Goal: Task Accomplishment & Management: Complete application form

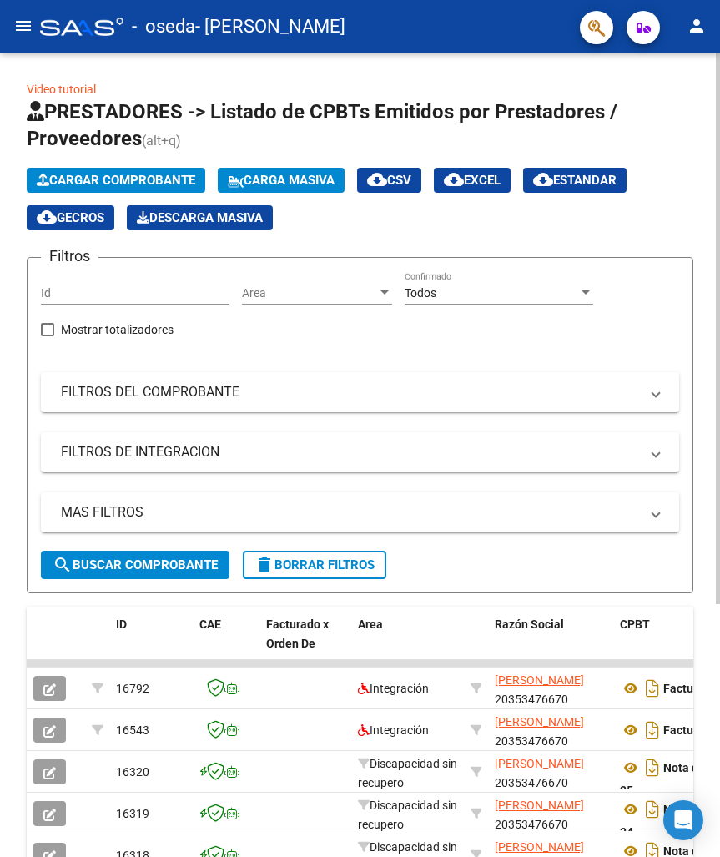
click at [81, 178] on span "Cargar Comprobante" at bounding box center [116, 180] width 159 height 15
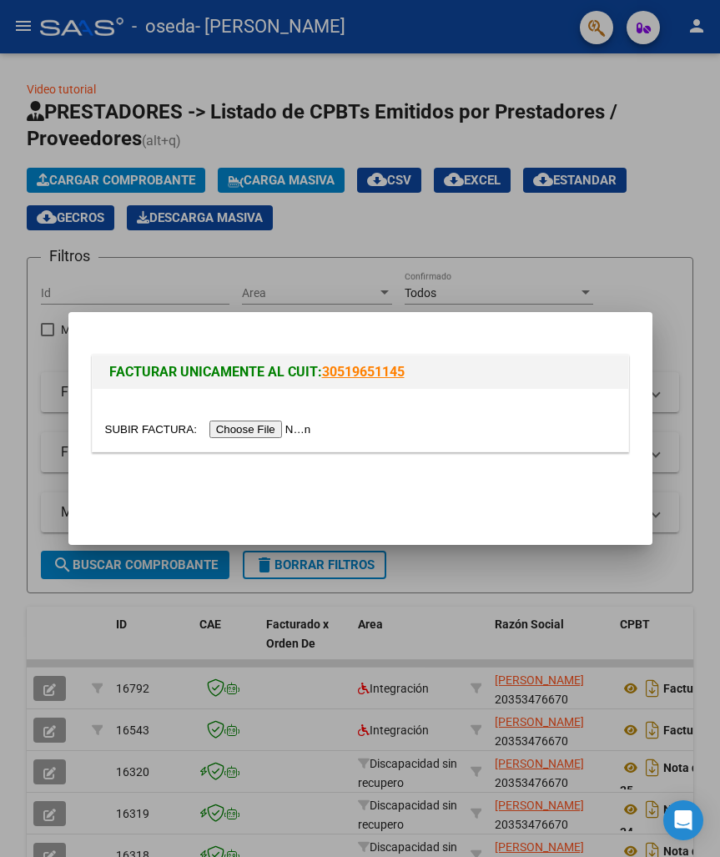
click at [235, 427] on input "file" at bounding box center [210, 430] width 211 height 18
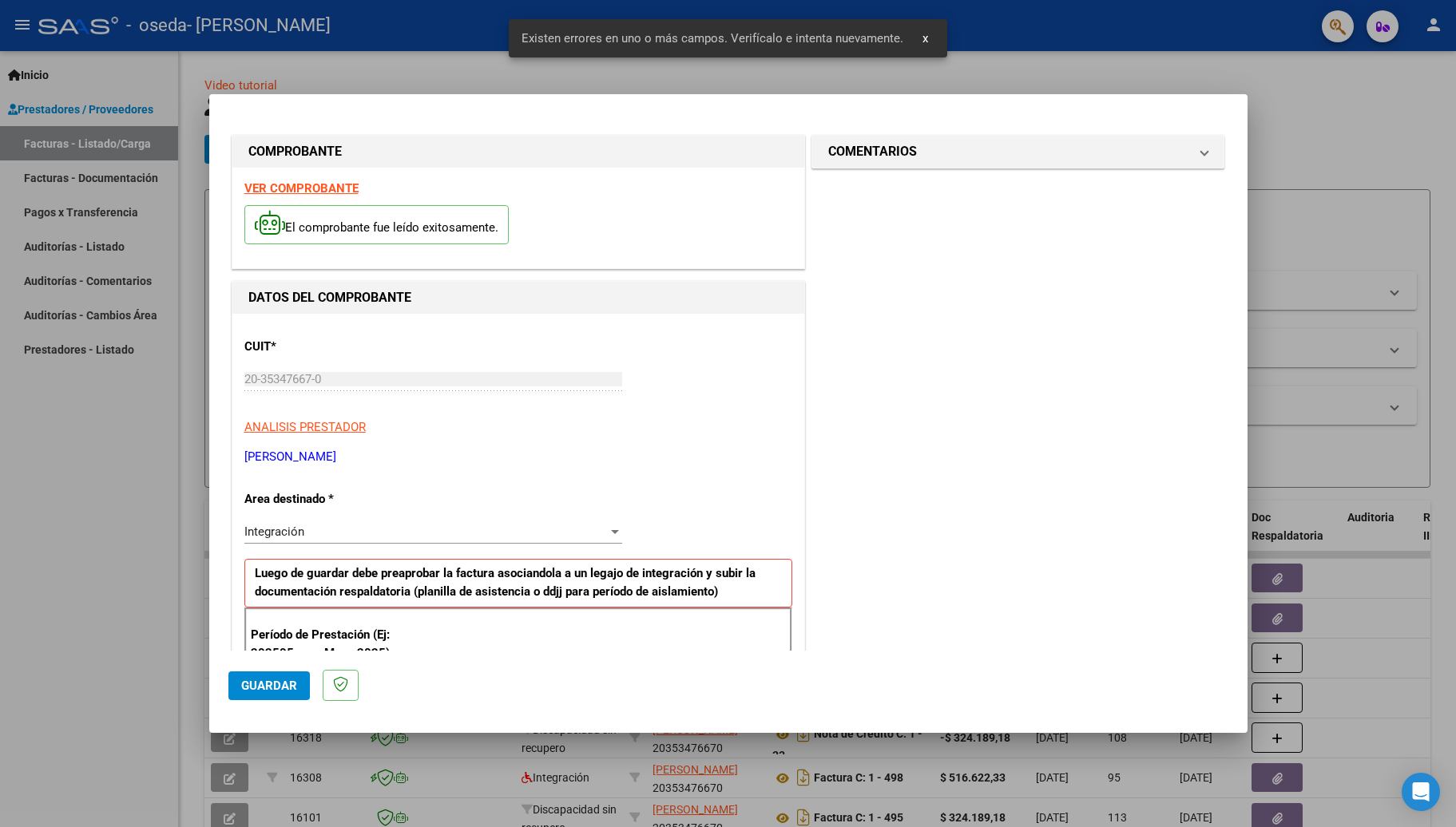
scroll to position [290, 0]
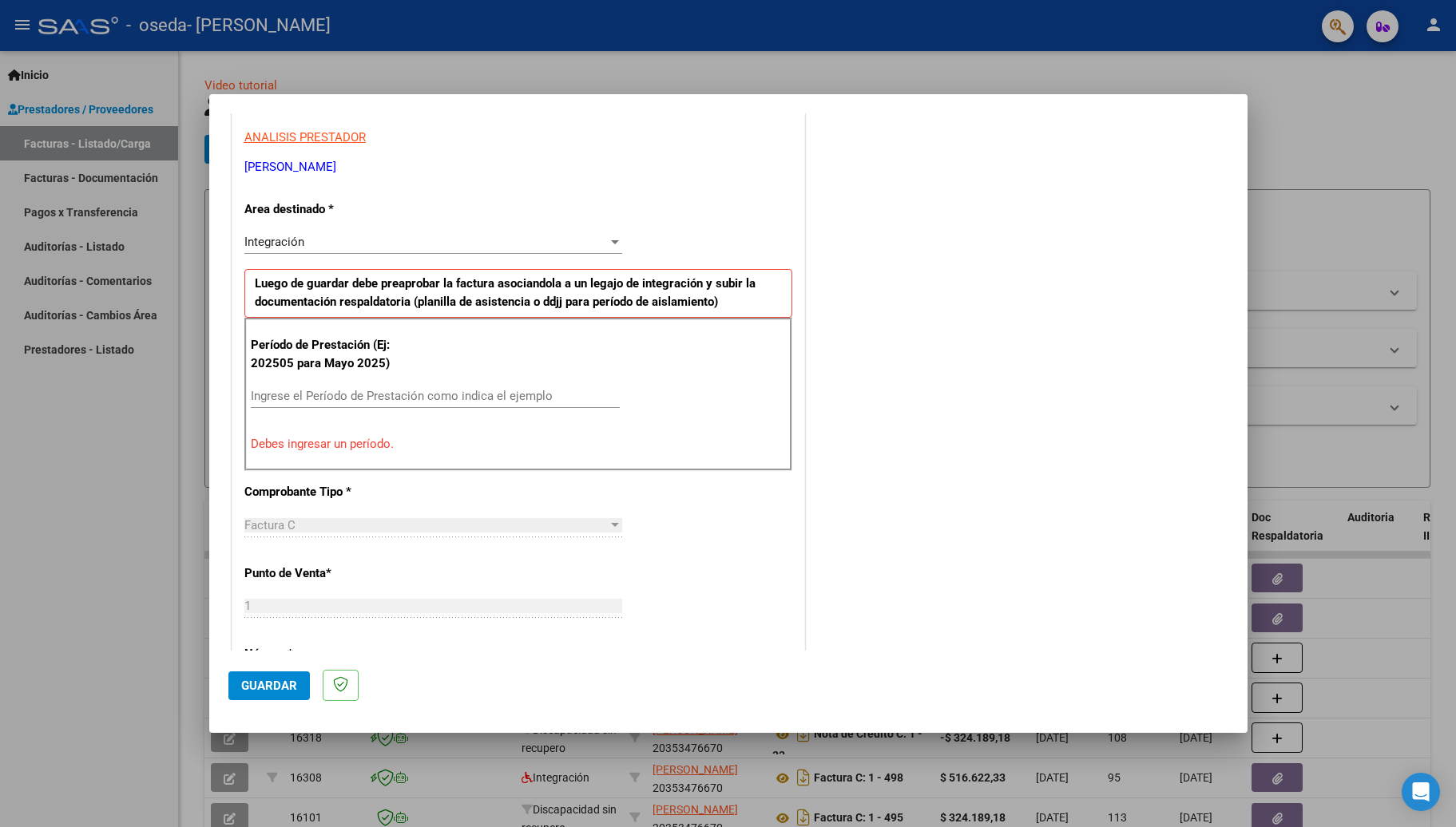
click at [364, 394] on input "Ingrese el Período de Prestación como indica el ejemplo" at bounding box center [435, 396] width 369 height 14
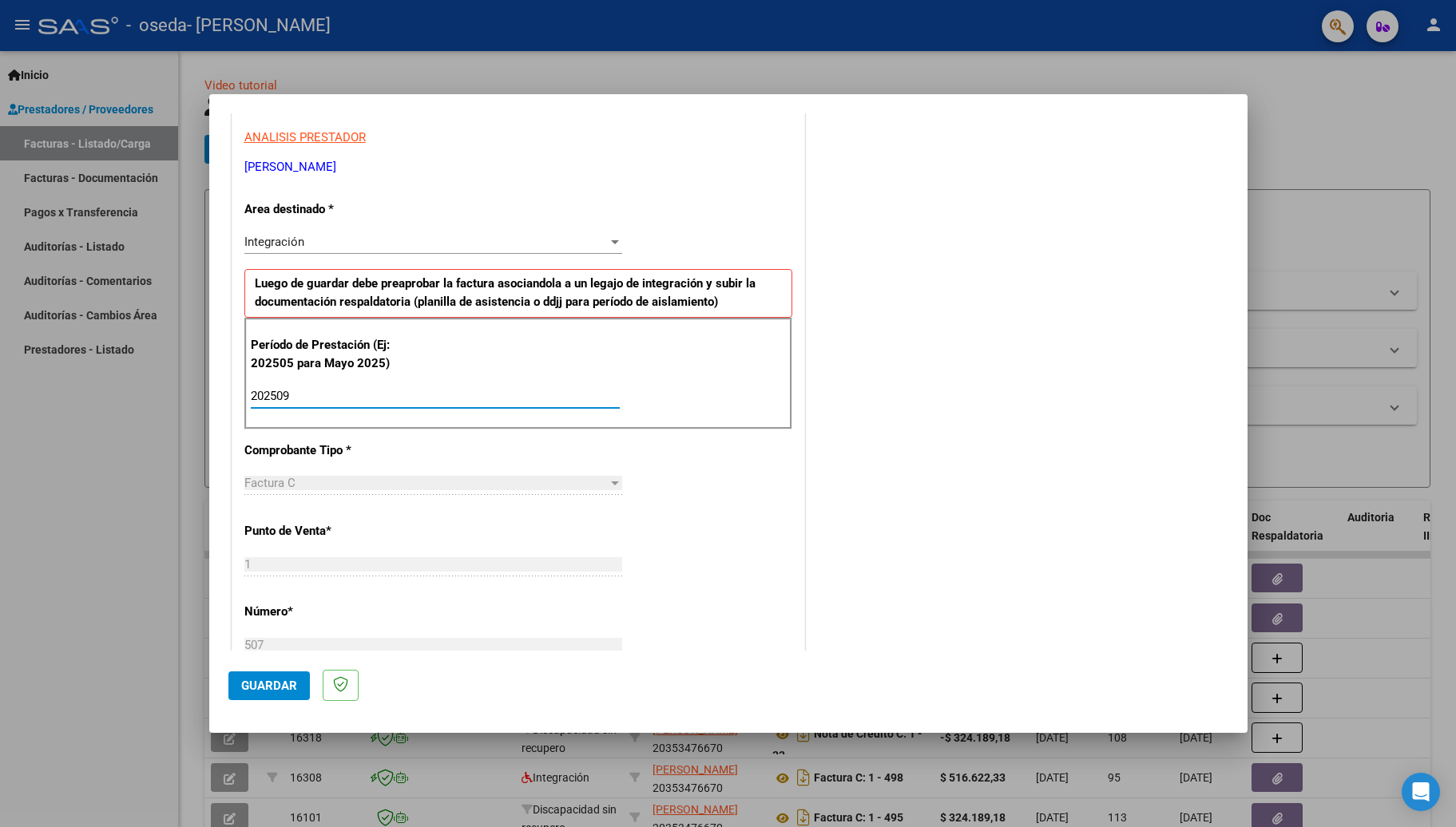
type input "202509"
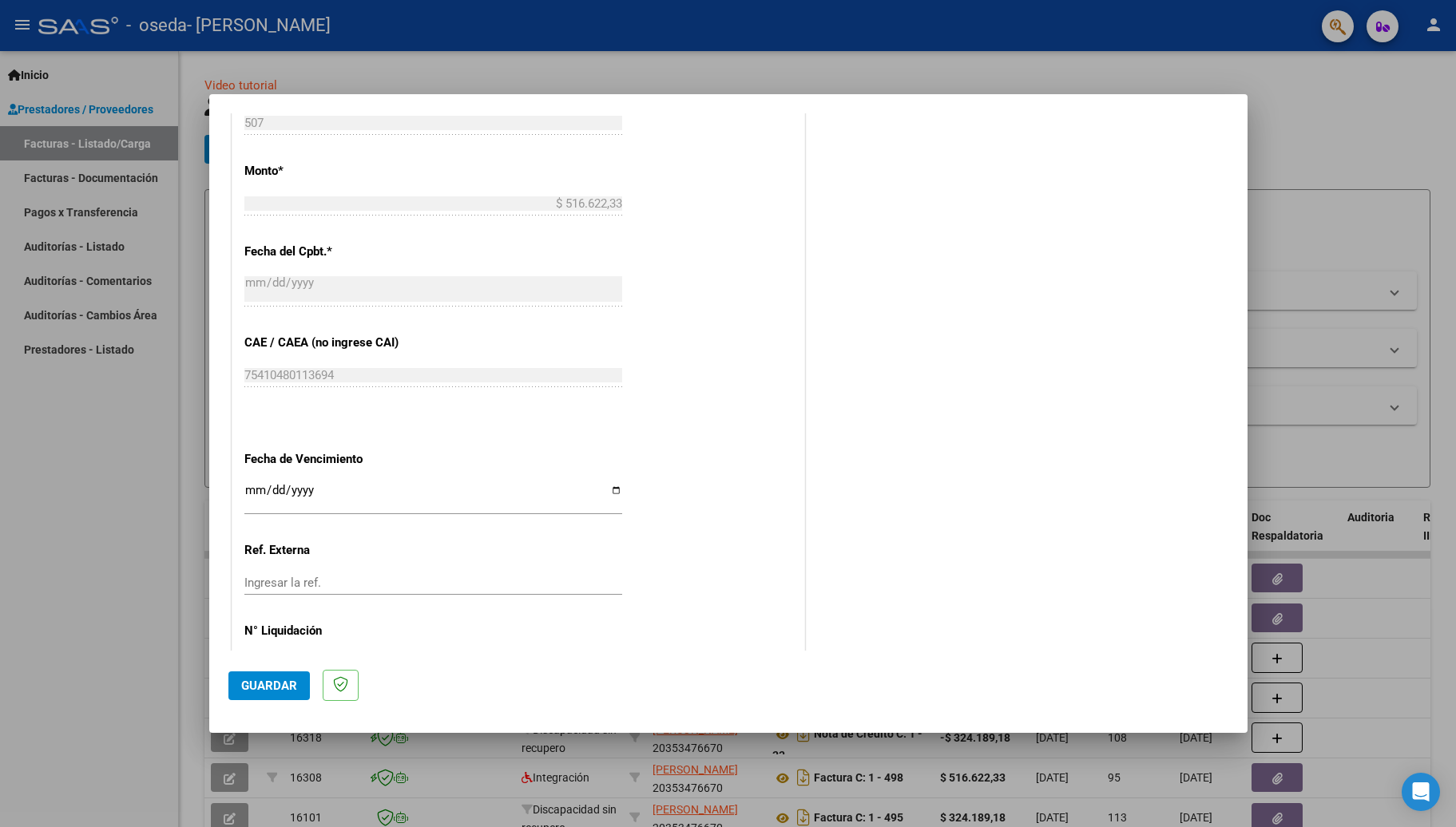
scroll to position [867, 0]
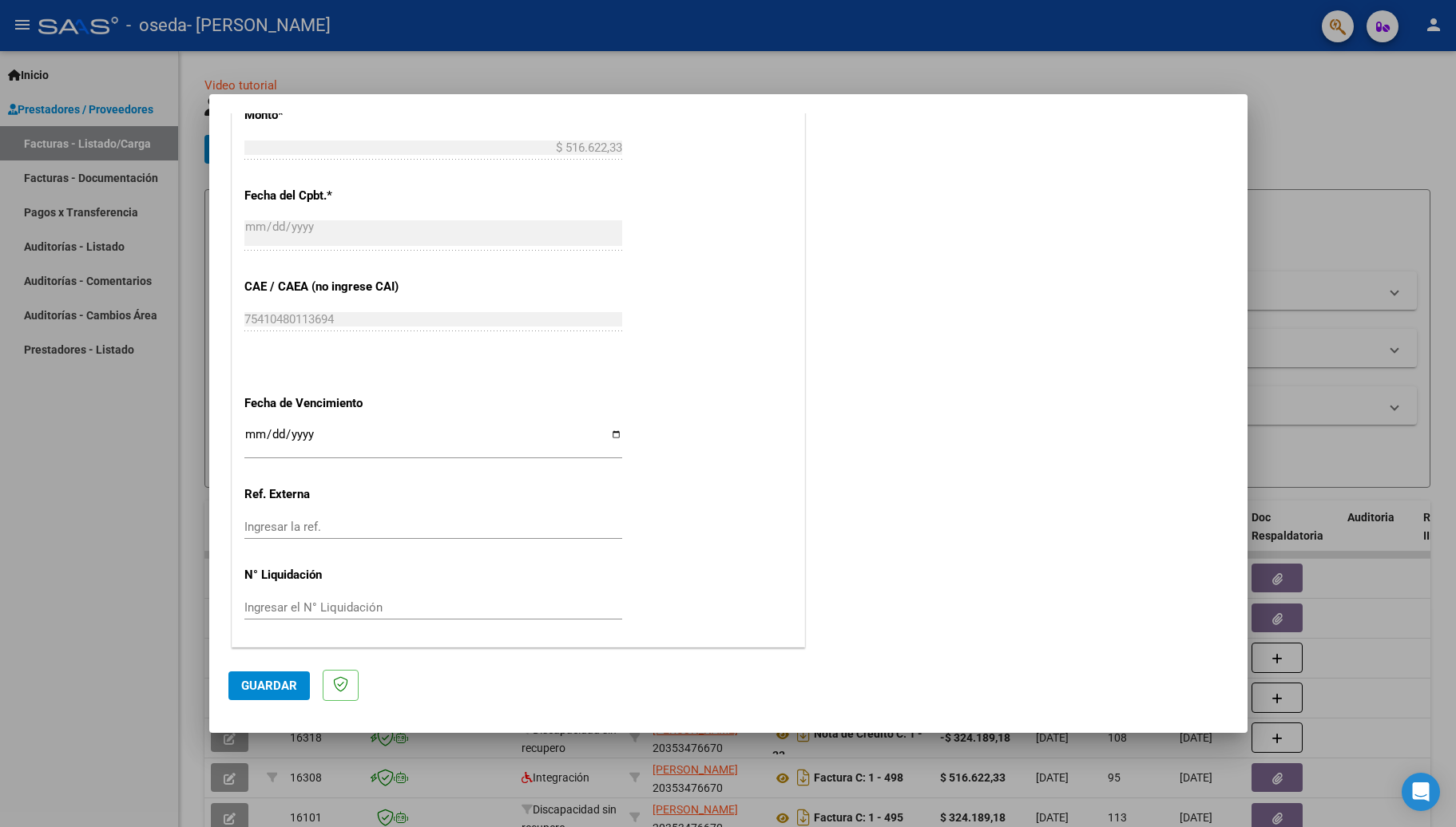
click at [254, 437] on input "Ingresar la fecha" at bounding box center [432, 440] width 378 height 26
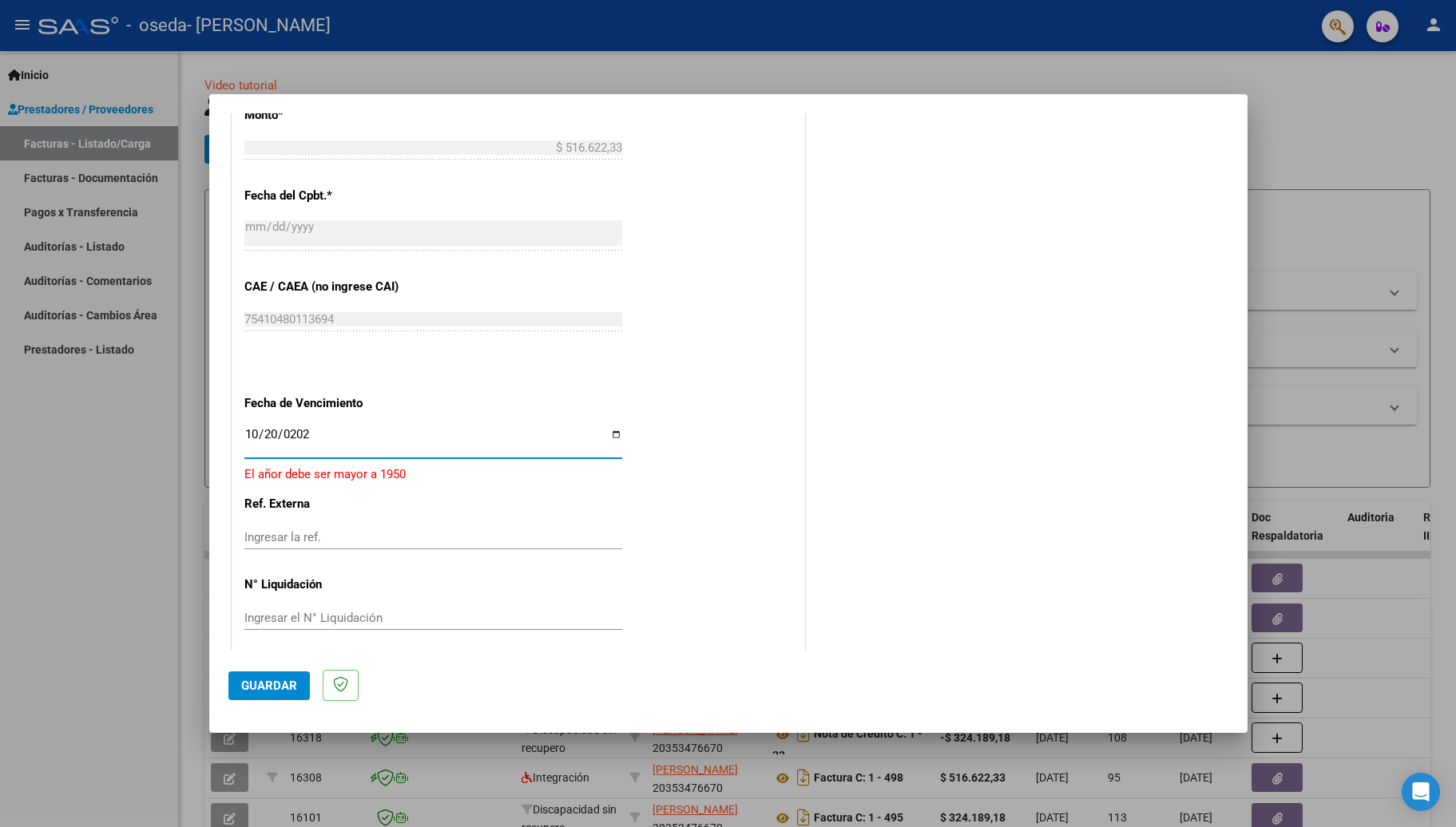
type input "[DATE]"
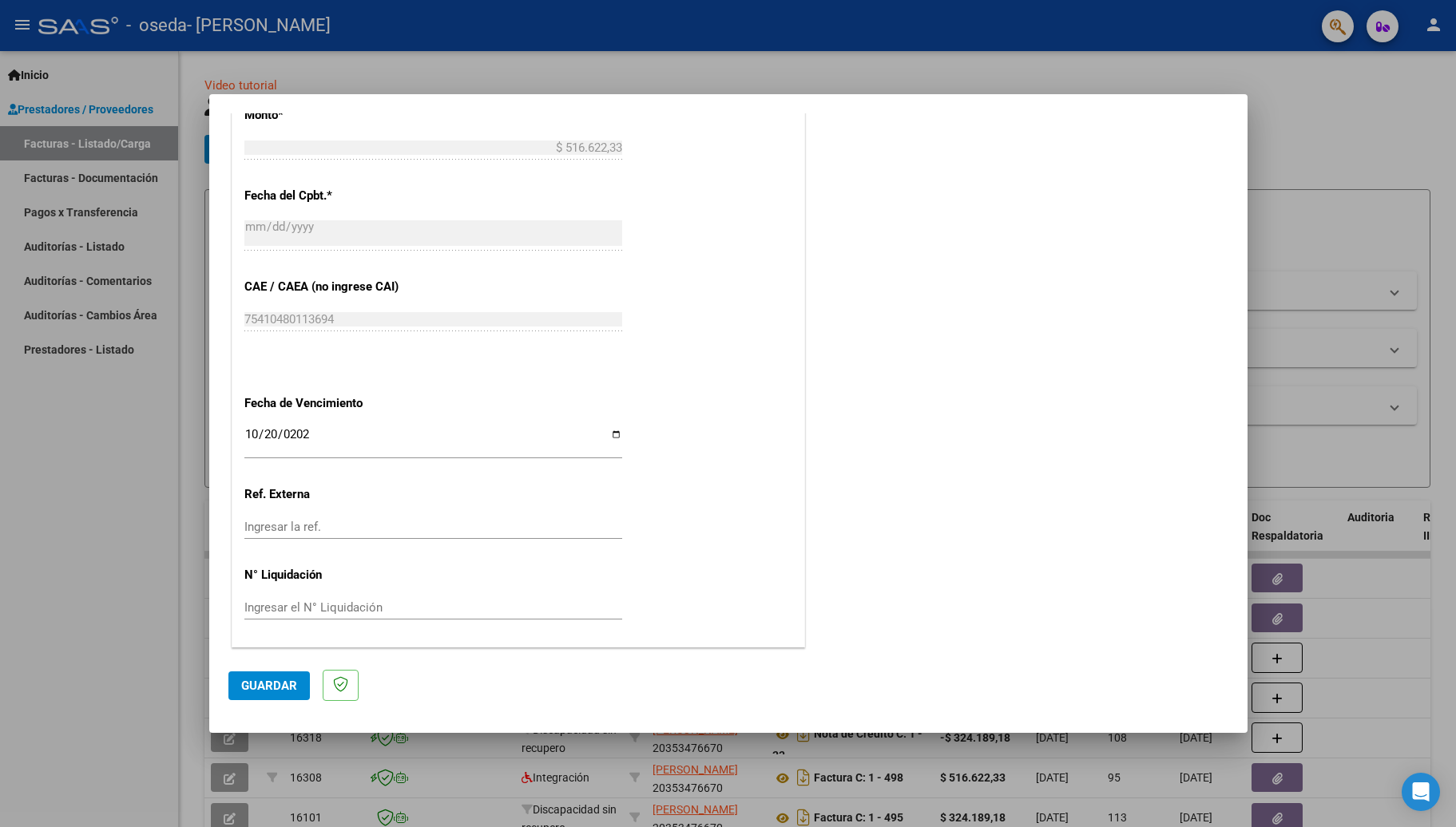
click at [295, 692] on span "Guardar" at bounding box center [269, 686] width 55 height 14
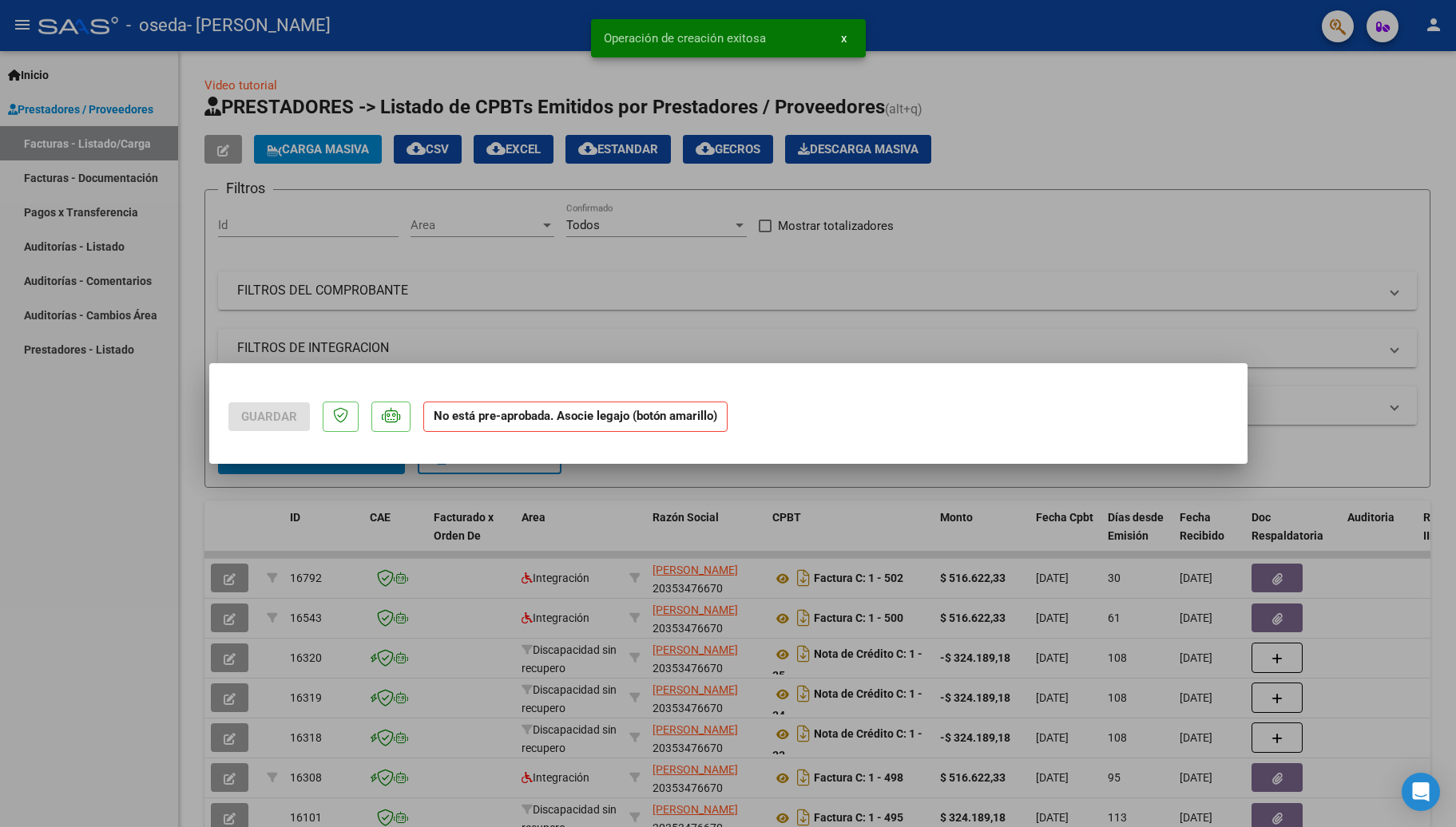
scroll to position [0, 0]
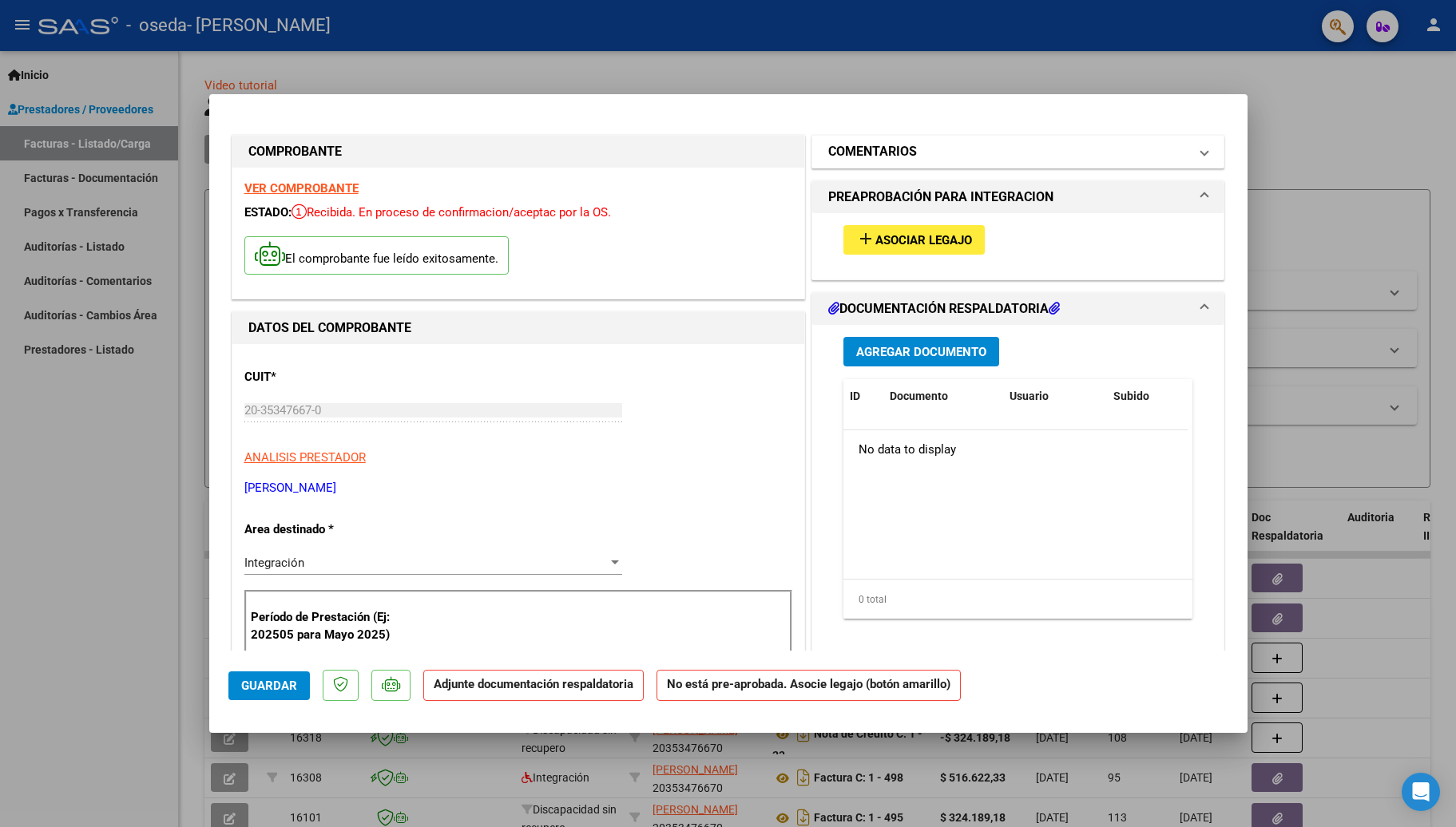
click at [689, 149] on mat-panel-title "COMENTARIOS" at bounding box center [1008, 152] width 361 height 19
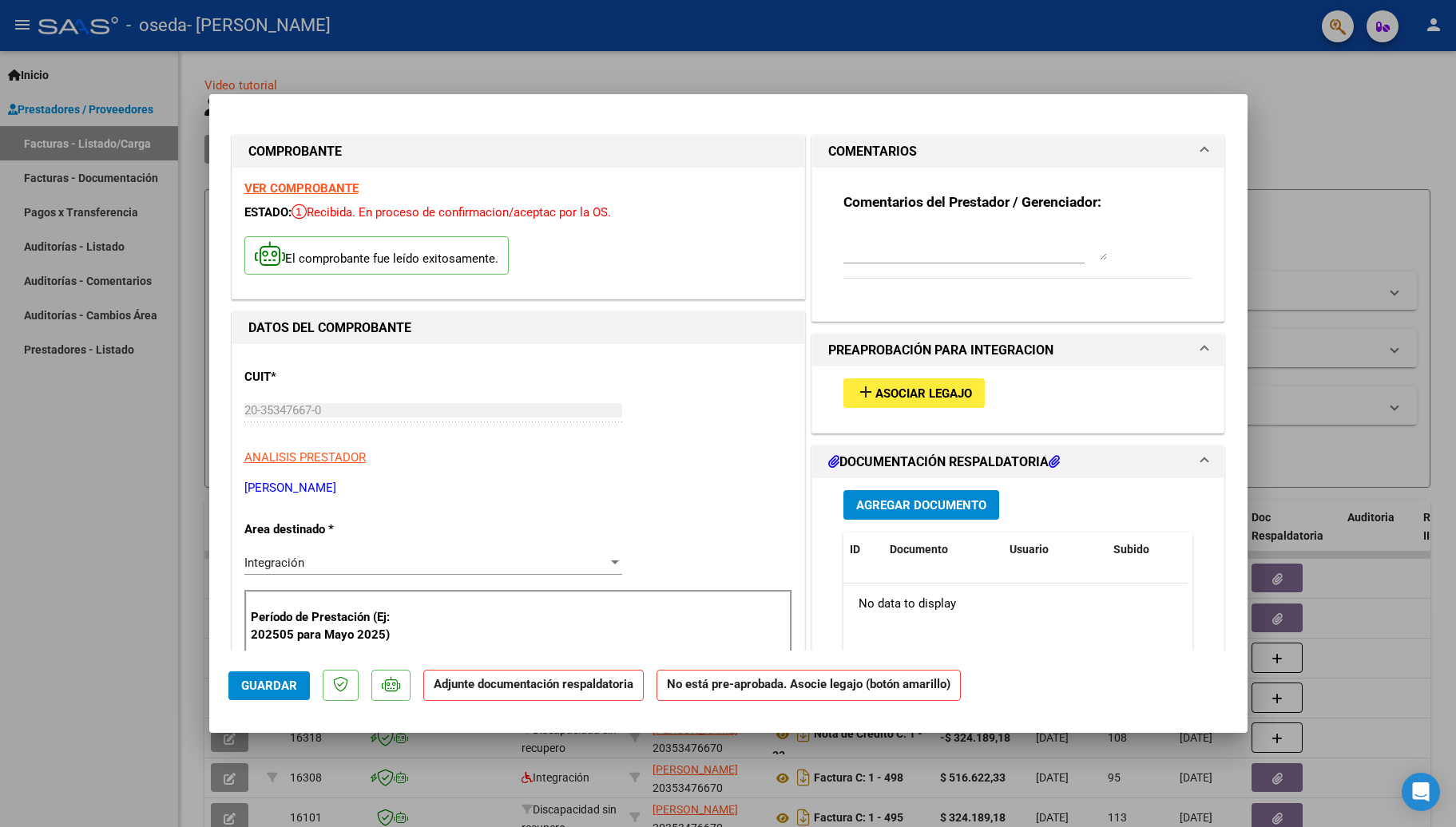
click at [689, 353] on h1 "PREAPROBACIÓN PARA INTEGRACION" at bounding box center [940, 350] width 225 height 19
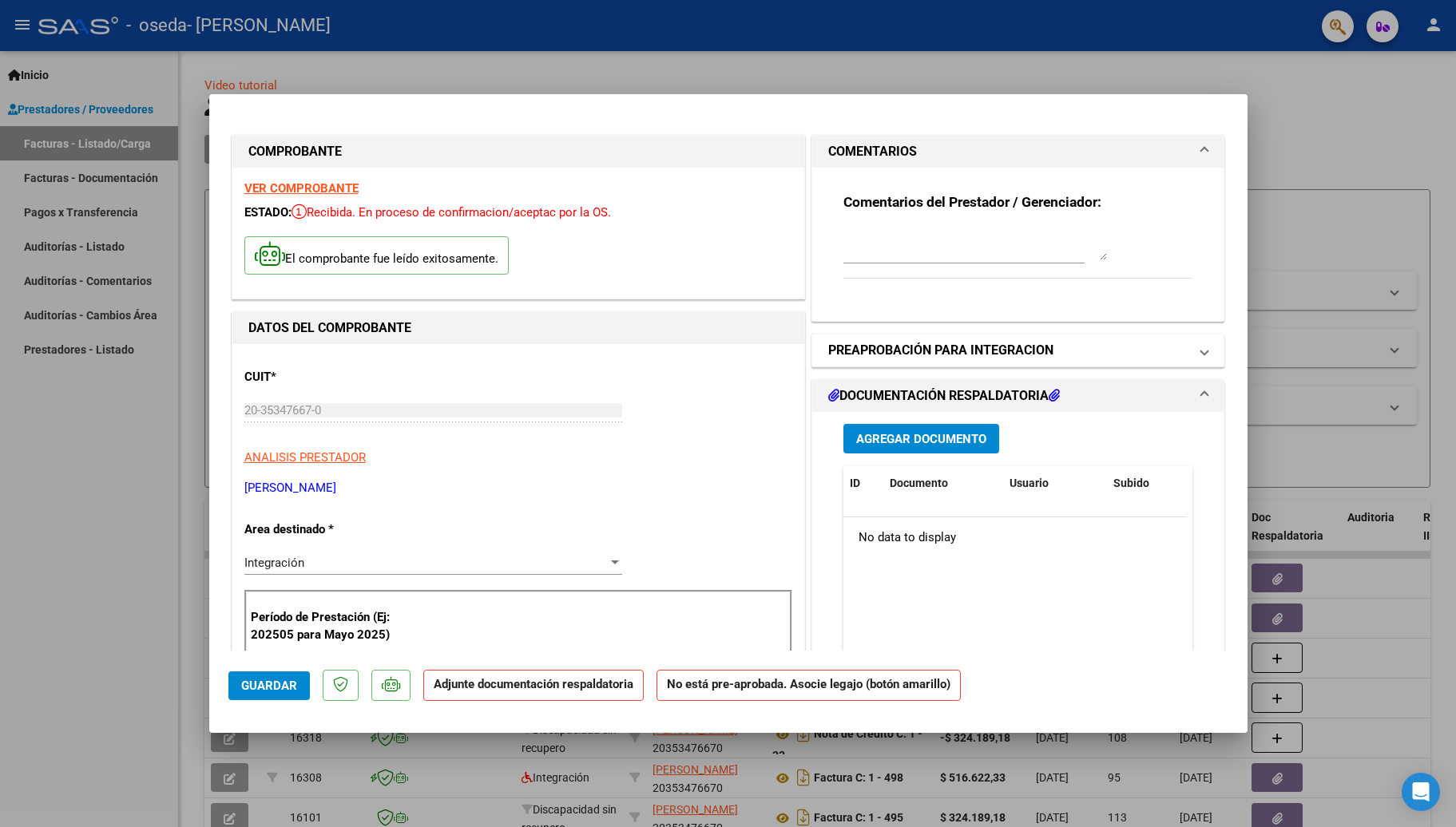
click at [689, 345] on h1 "PREAPROBACIÓN PARA INTEGRACION" at bounding box center [940, 350] width 225 height 19
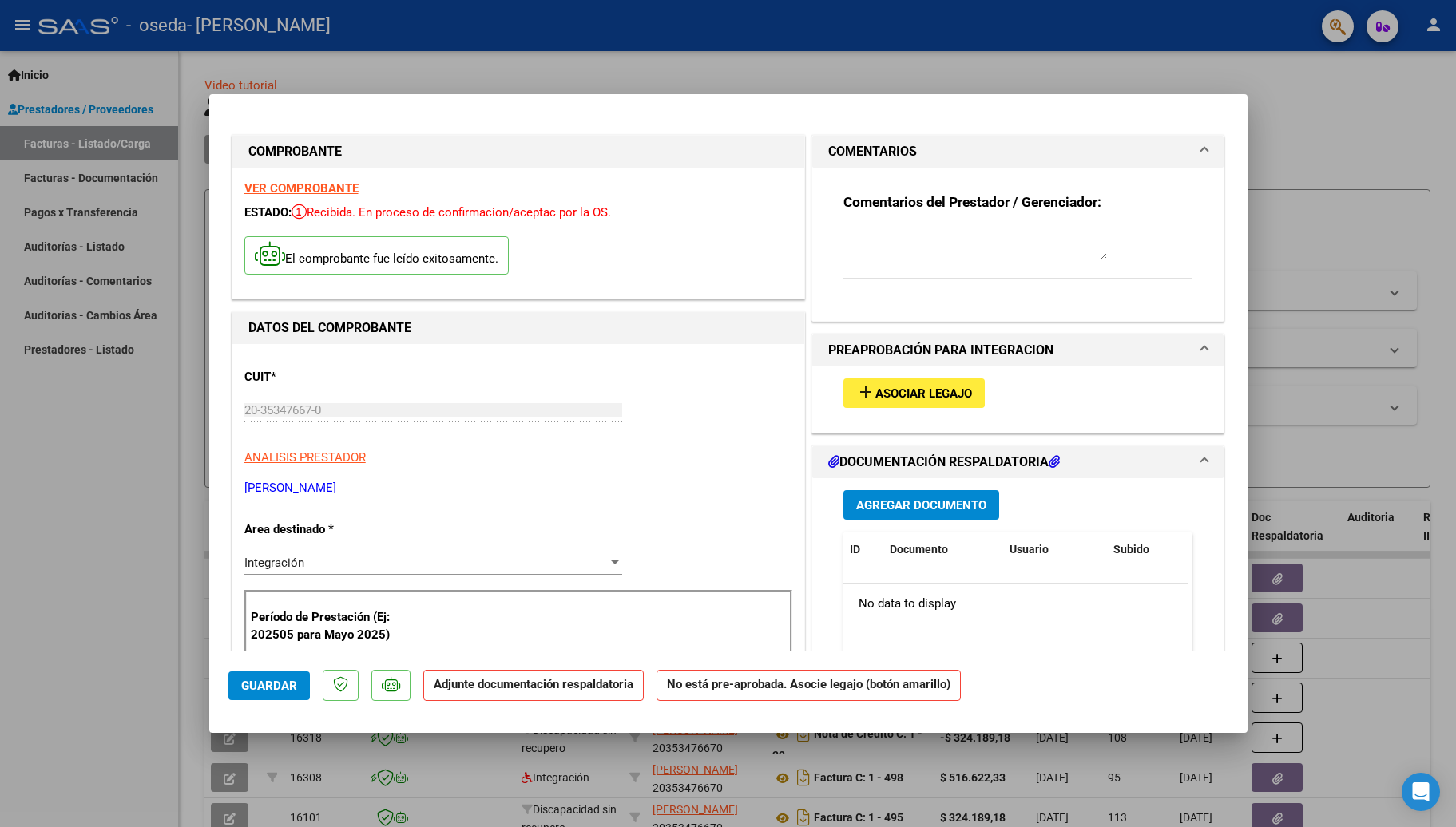
click at [689, 403] on button "add Asociar Legajo" at bounding box center [915, 393] width 142 height 30
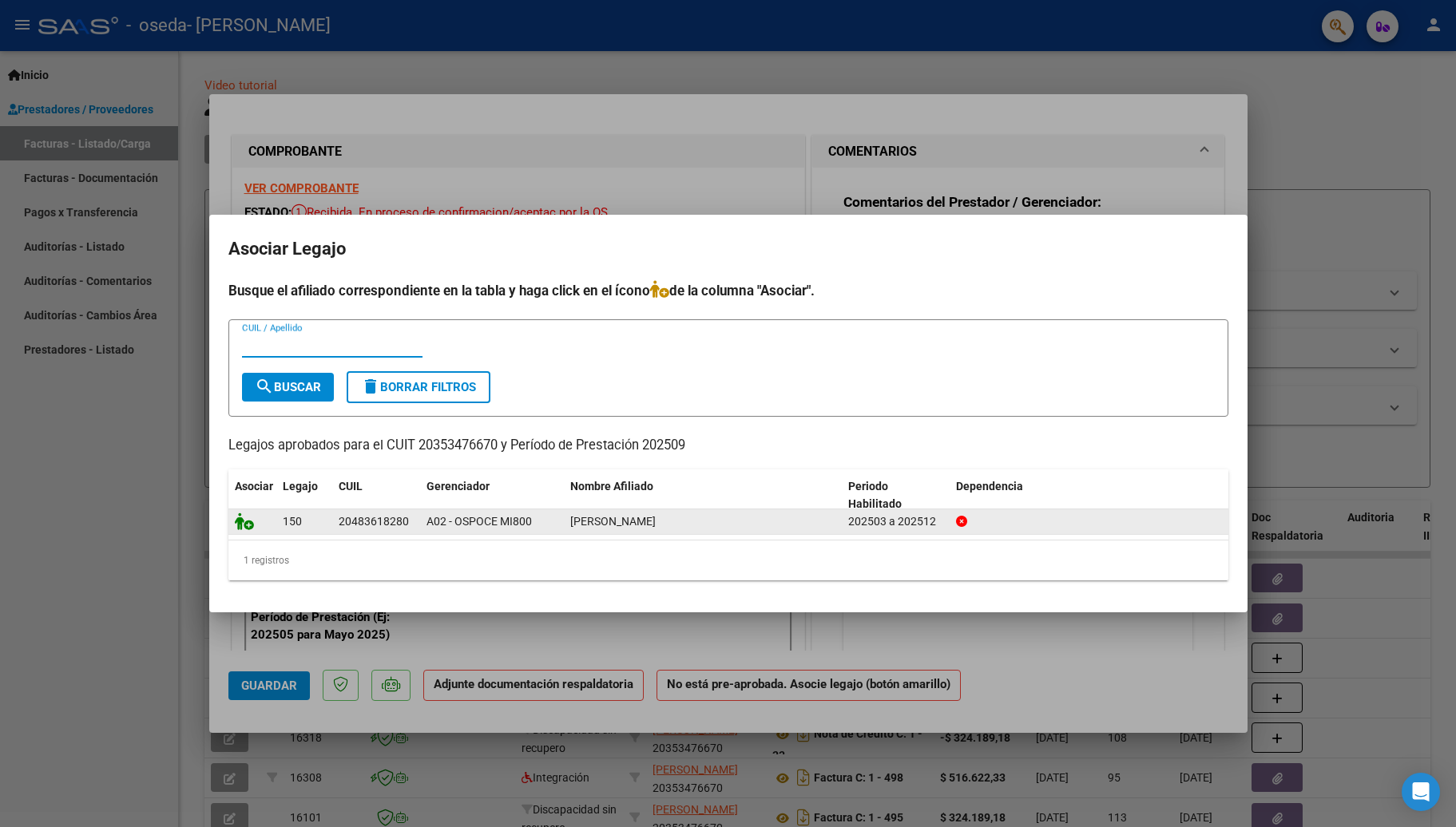
click at [241, 519] on icon at bounding box center [244, 521] width 19 height 17
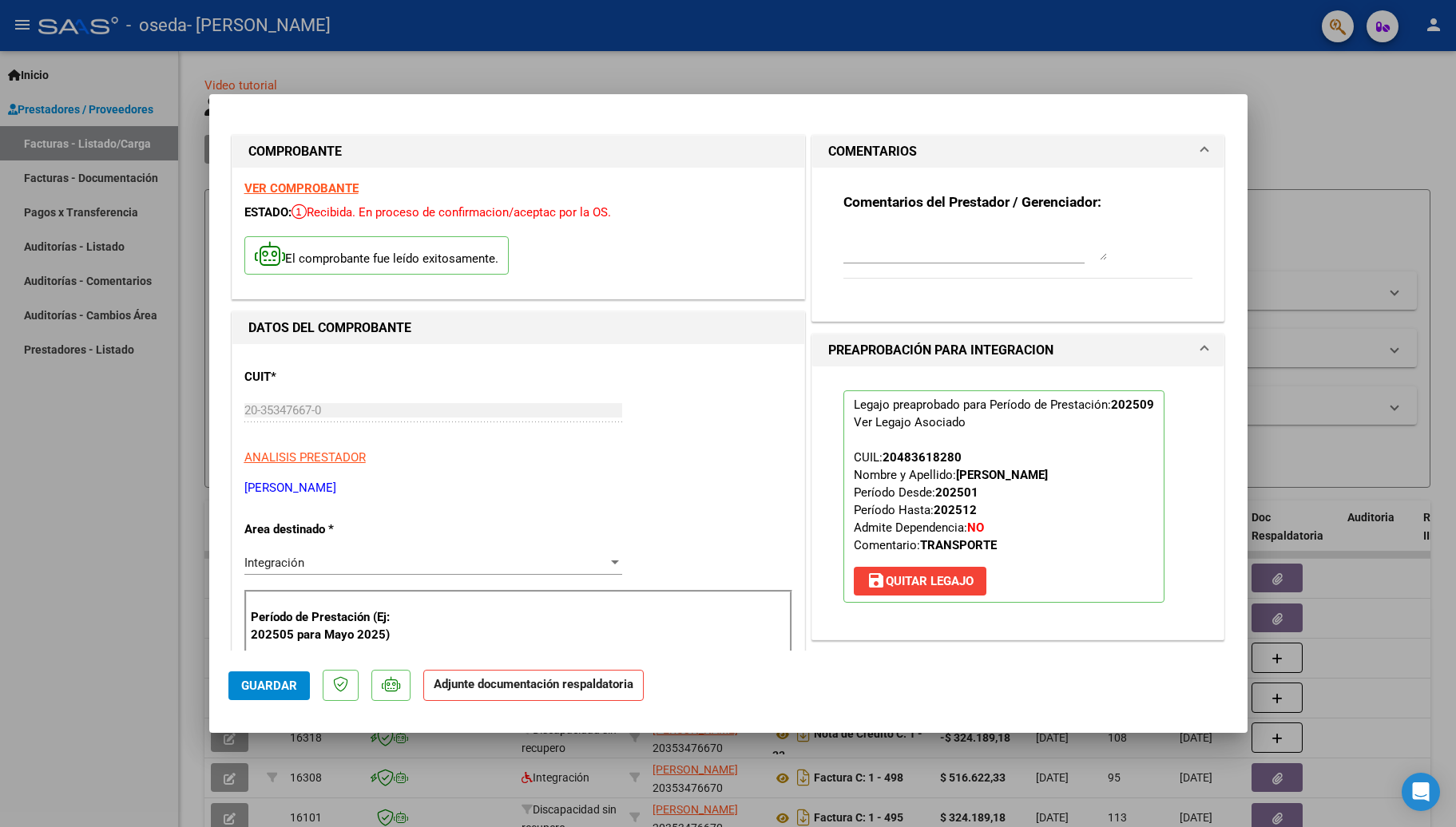
scroll to position [342, 0]
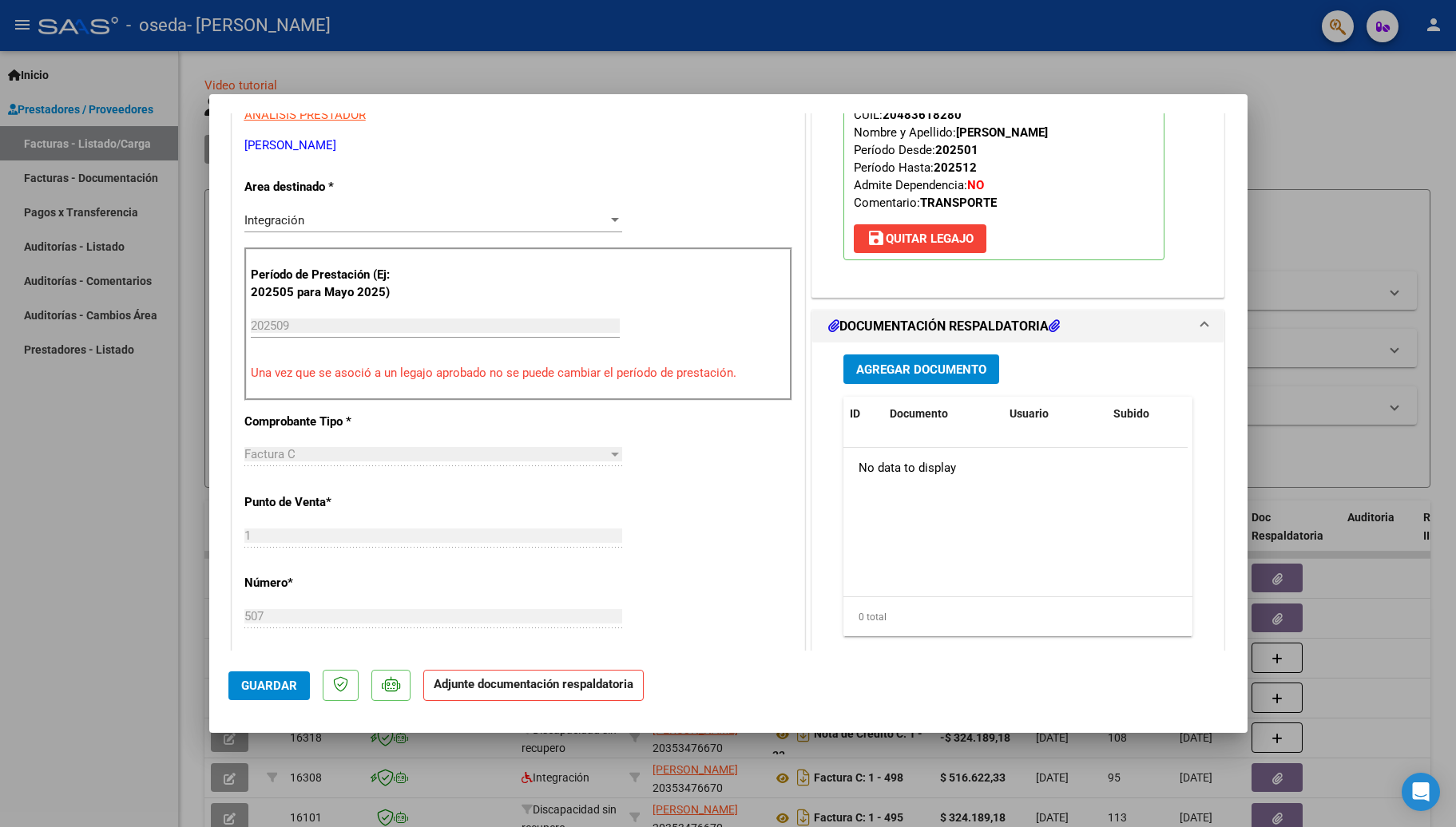
click at [689, 373] on span "Agregar Documento" at bounding box center [921, 369] width 130 height 14
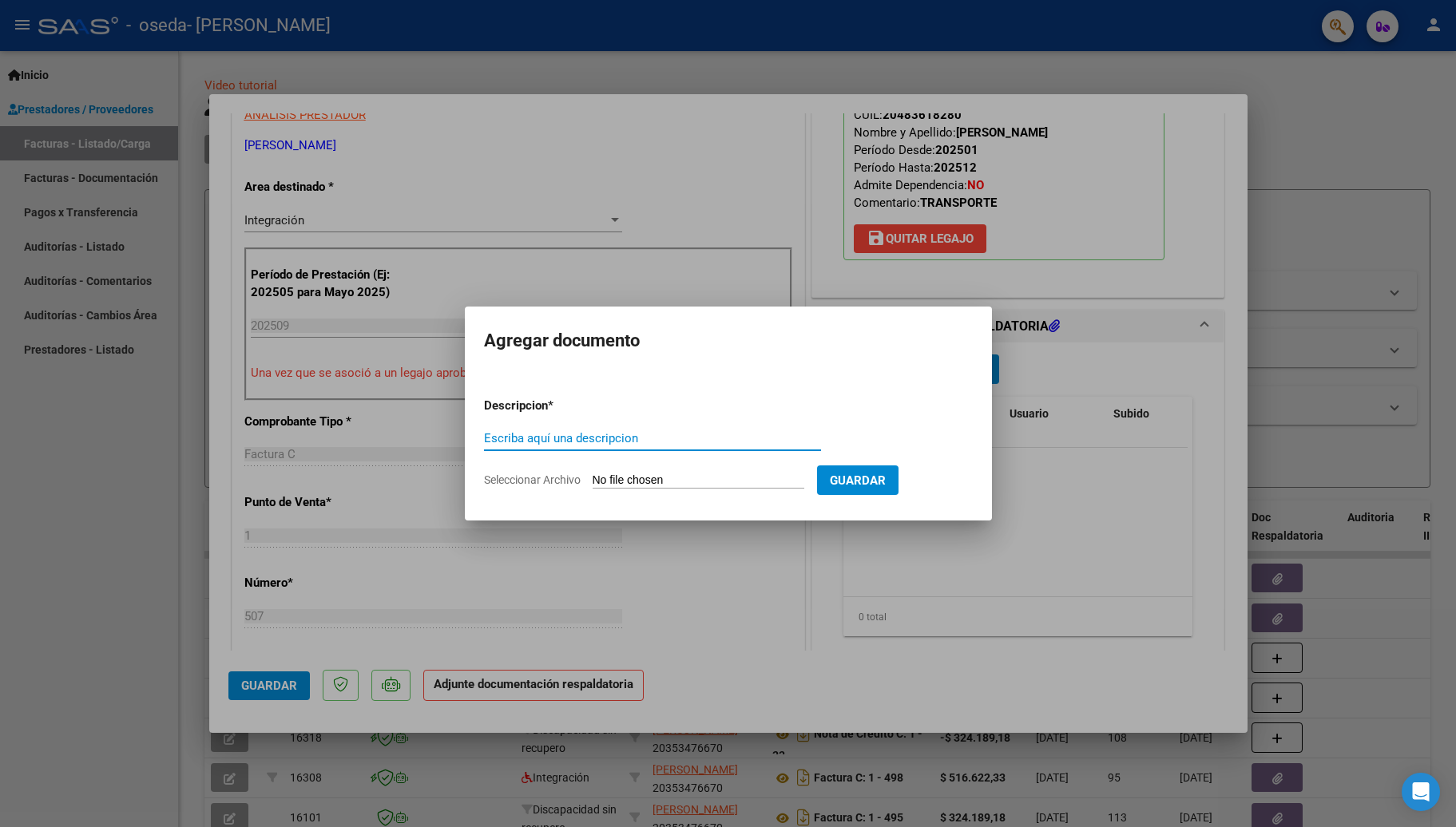
click at [666, 431] on input "Escriba aquí una descripcion" at bounding box center [652, 438] width 337 height 14
click at [582, 435] on input "Pl" at bounding box center [652, 438] width 337 height 14
type input "Planilla de asistencia"
click at [665, 481] on input "Seleccionar Archivo" at bounding box center [697, 481] width 211 height 15
type input "C:\fakepath\PLANILLA ASISTENCIA [DATE] [PERSON_NAME] 48361828.pdf"
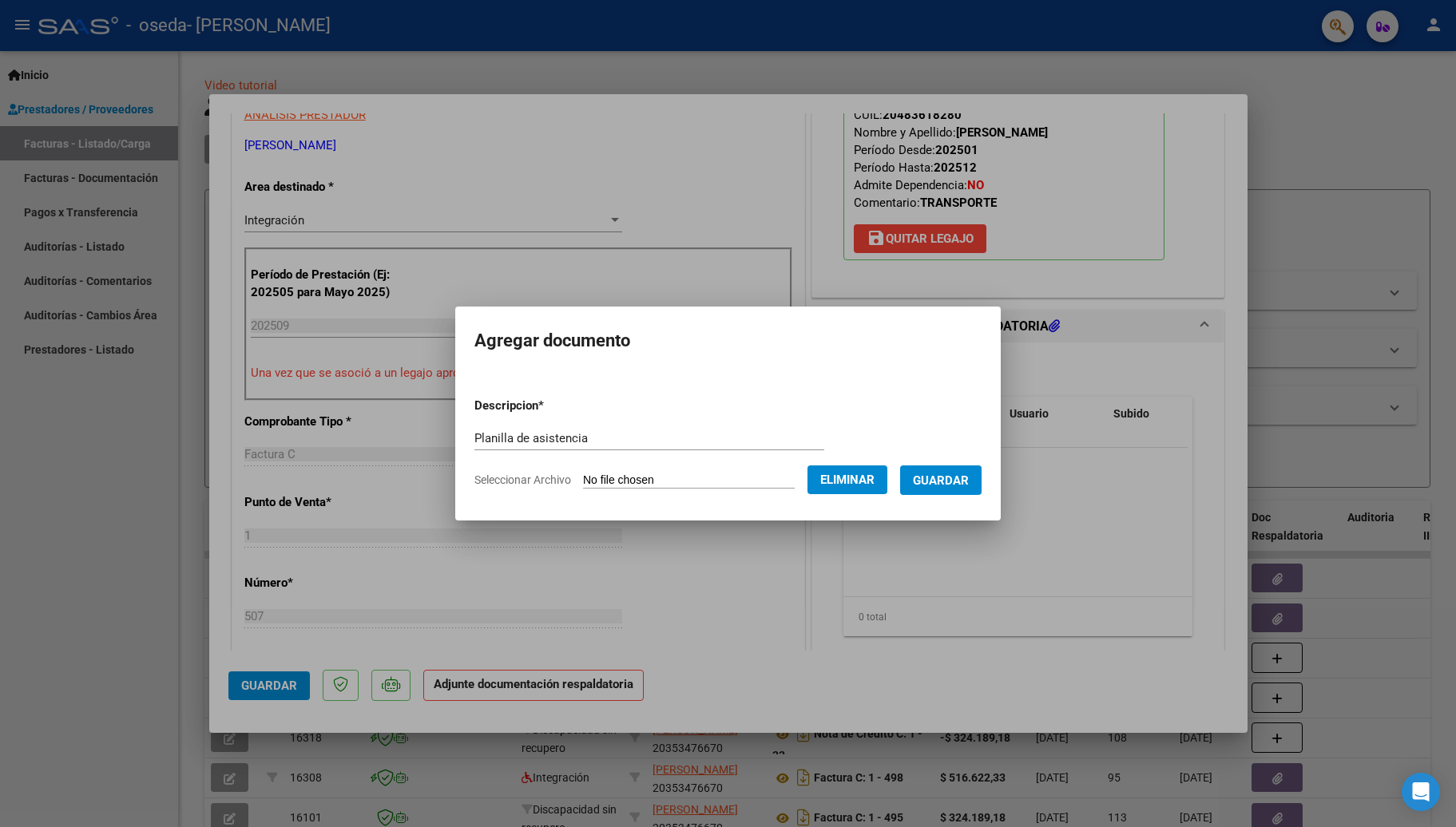
click at [689, 475] on span "Guardar" at bounding box center [940, 480] width 55 height 14
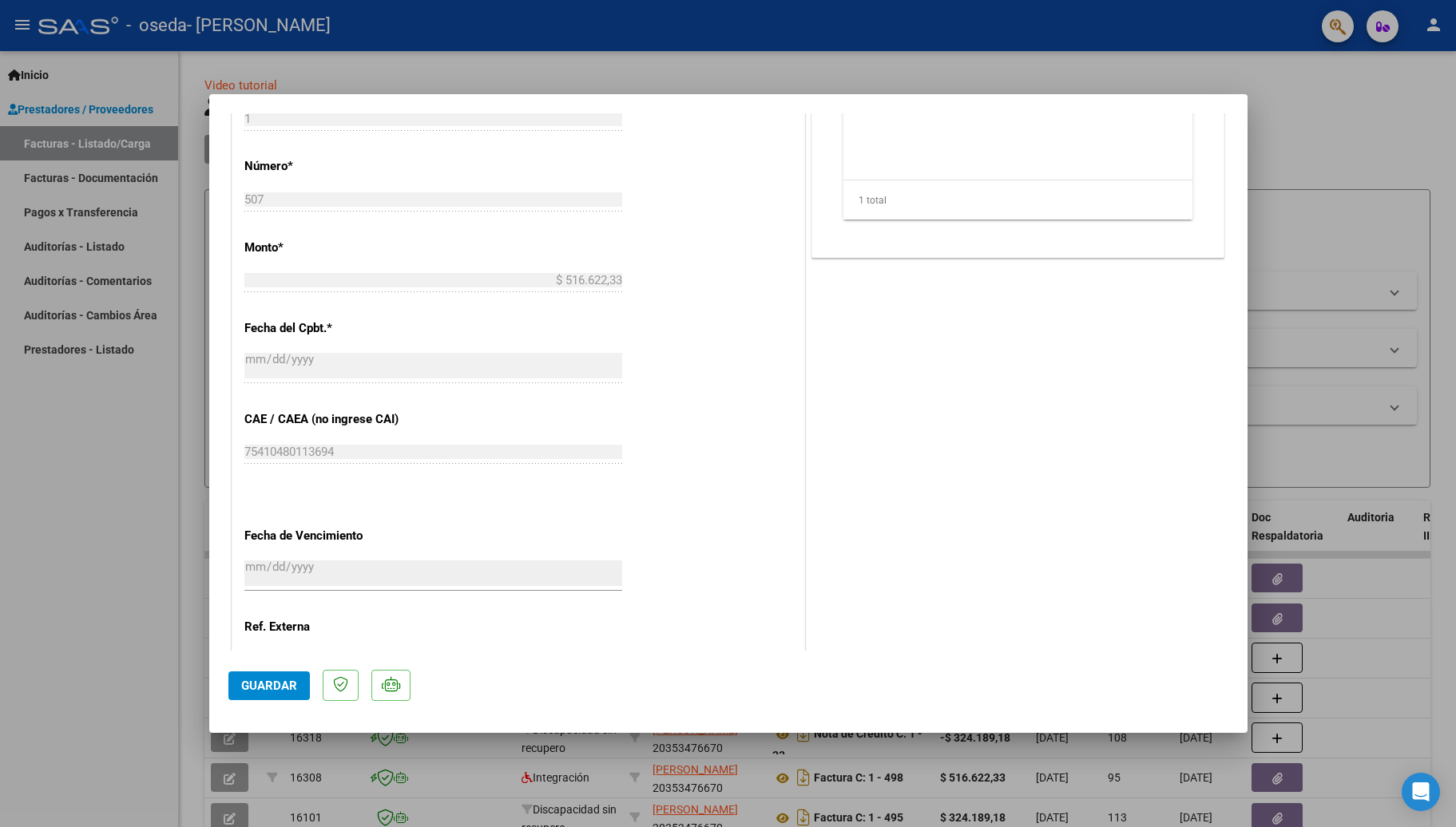
scroll to position [891, 0]
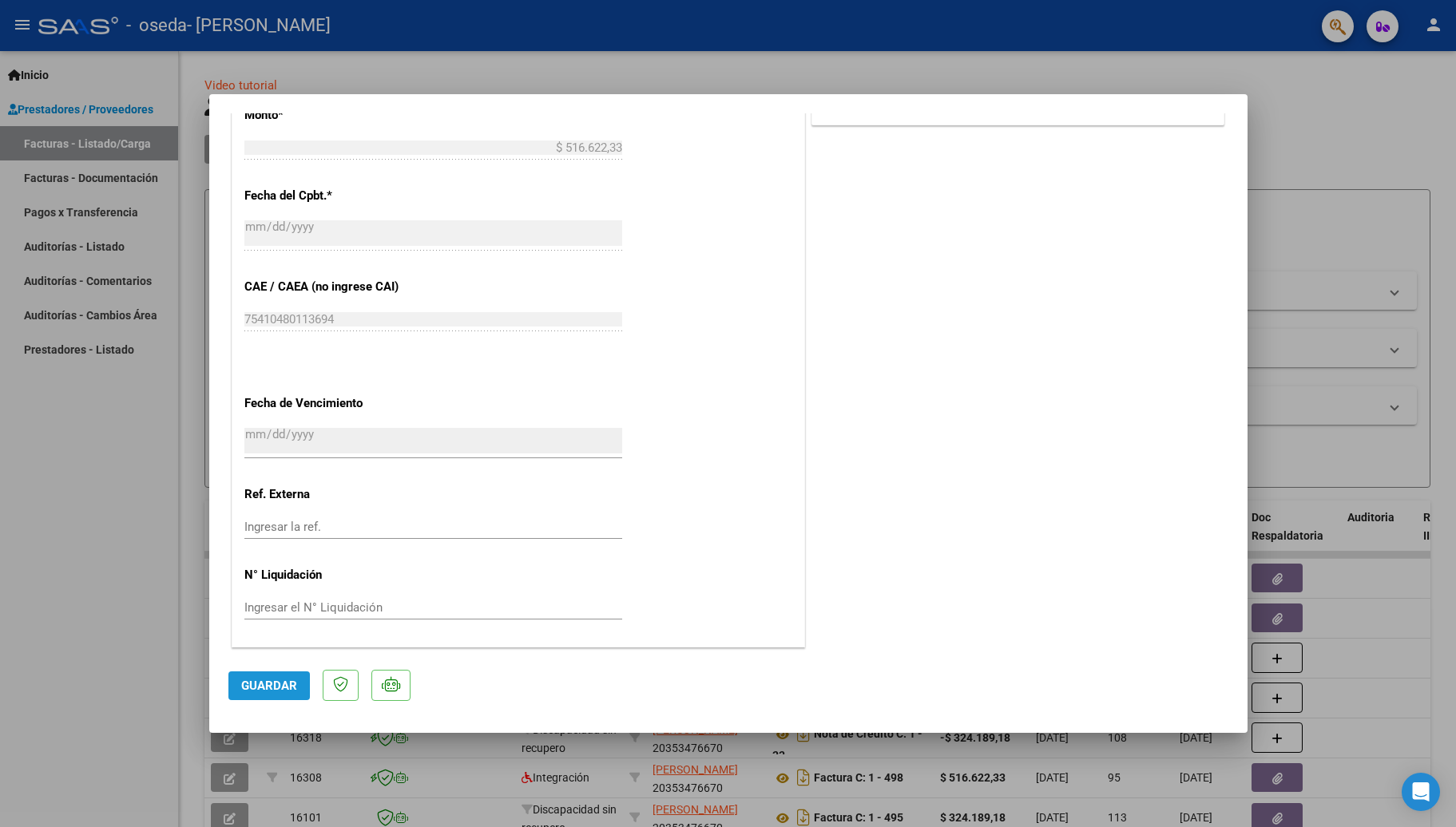
click at [274, 691] on span "Guardar" at bounding box center [269, 686] width 55 height 14
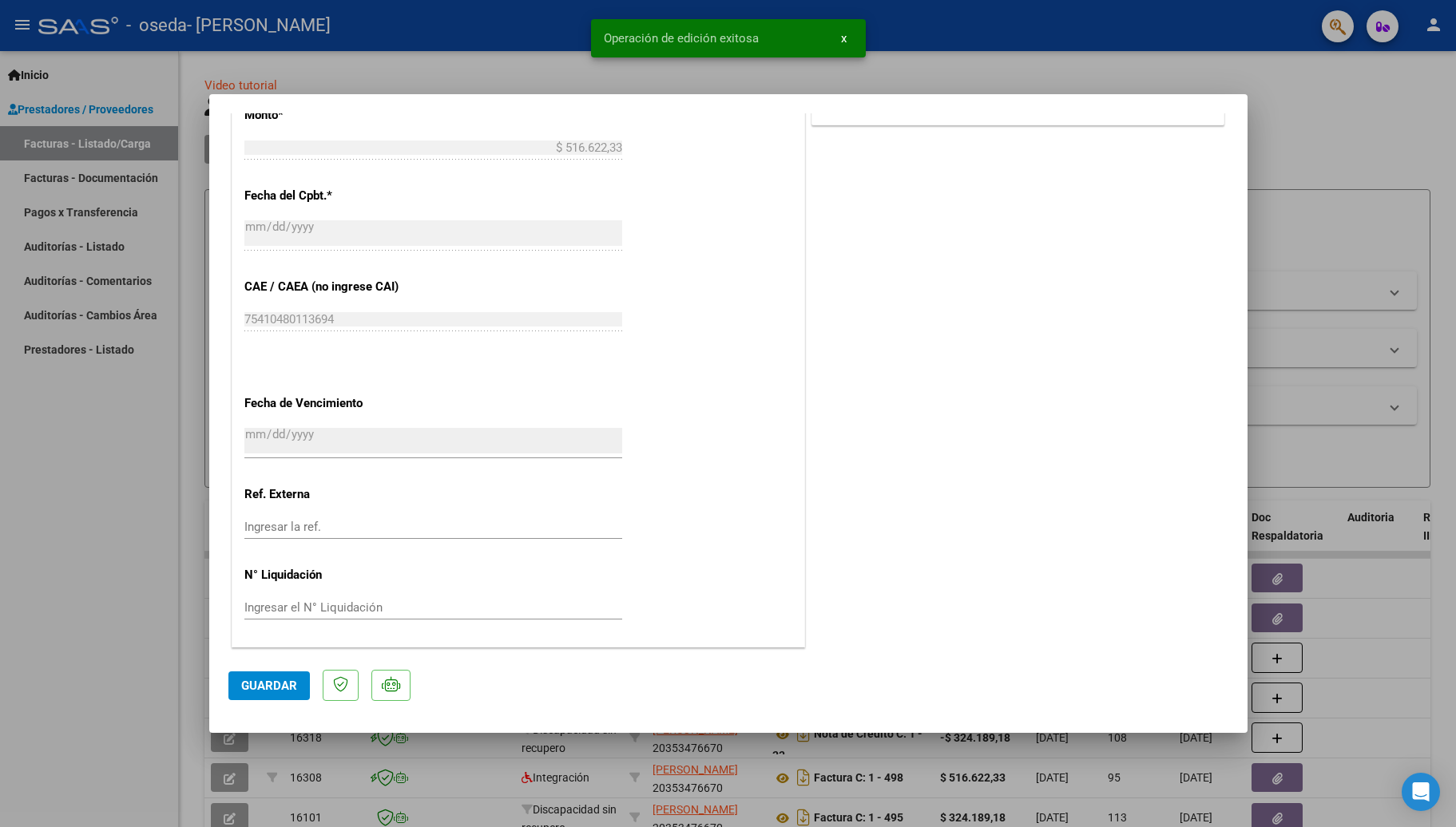
drag, startPoint x: 1246, startPoint y: 535, endPoint x: 1245, endPoint y: 373, distance: 162.0
click at [689, 373] on mat-dialog-content "COMPROBANTE VER COMPROBANTE ESTADO: Recibida. En proceso de confirmacion/acepta…" at bounding box center [728, 382] width 1038 height 537
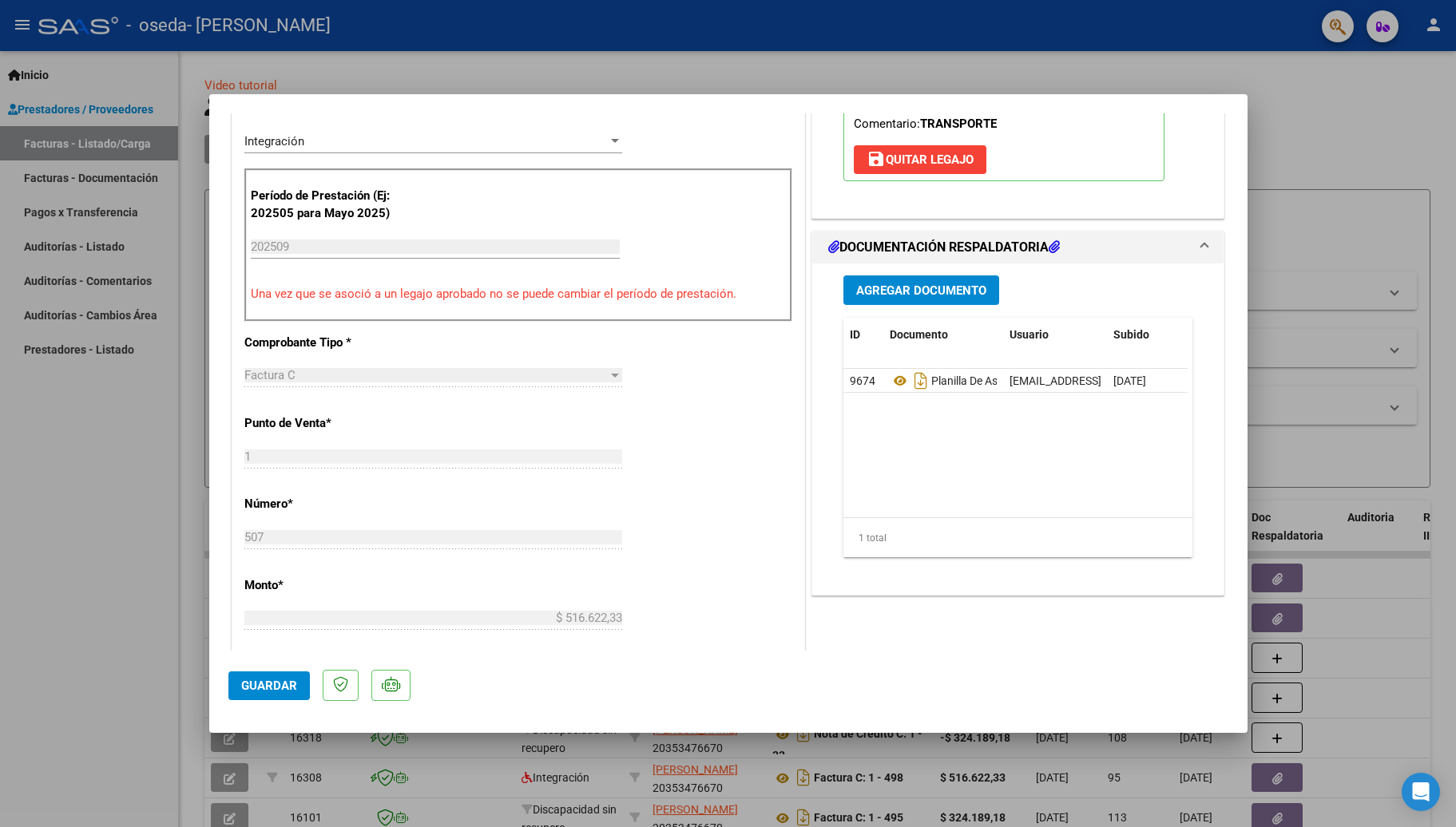
scroll to position [196, 0]
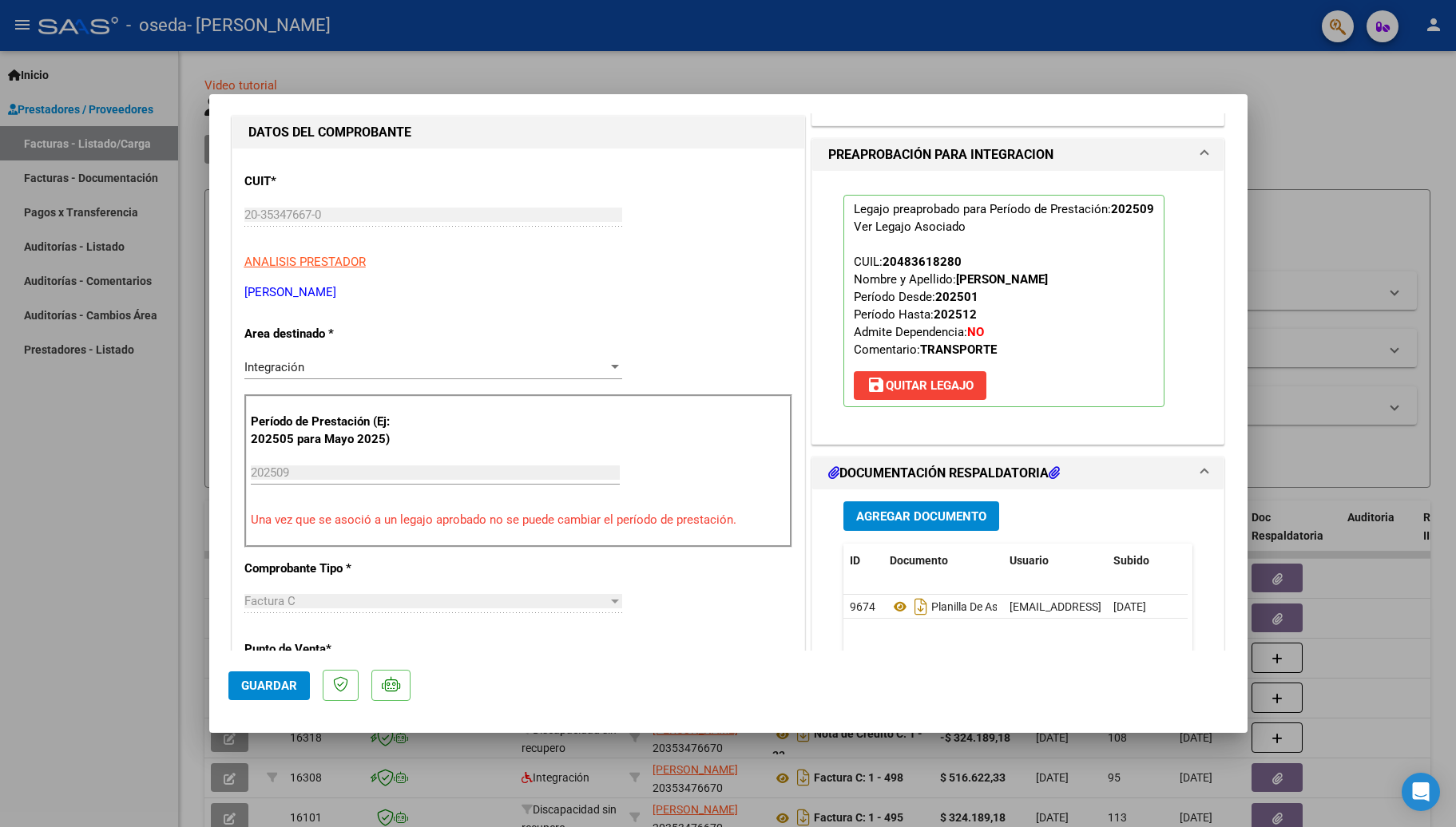
click at [689, 265] on div at bounding box center [728, 413] width 1456 height 827
type input "$ 0,00"
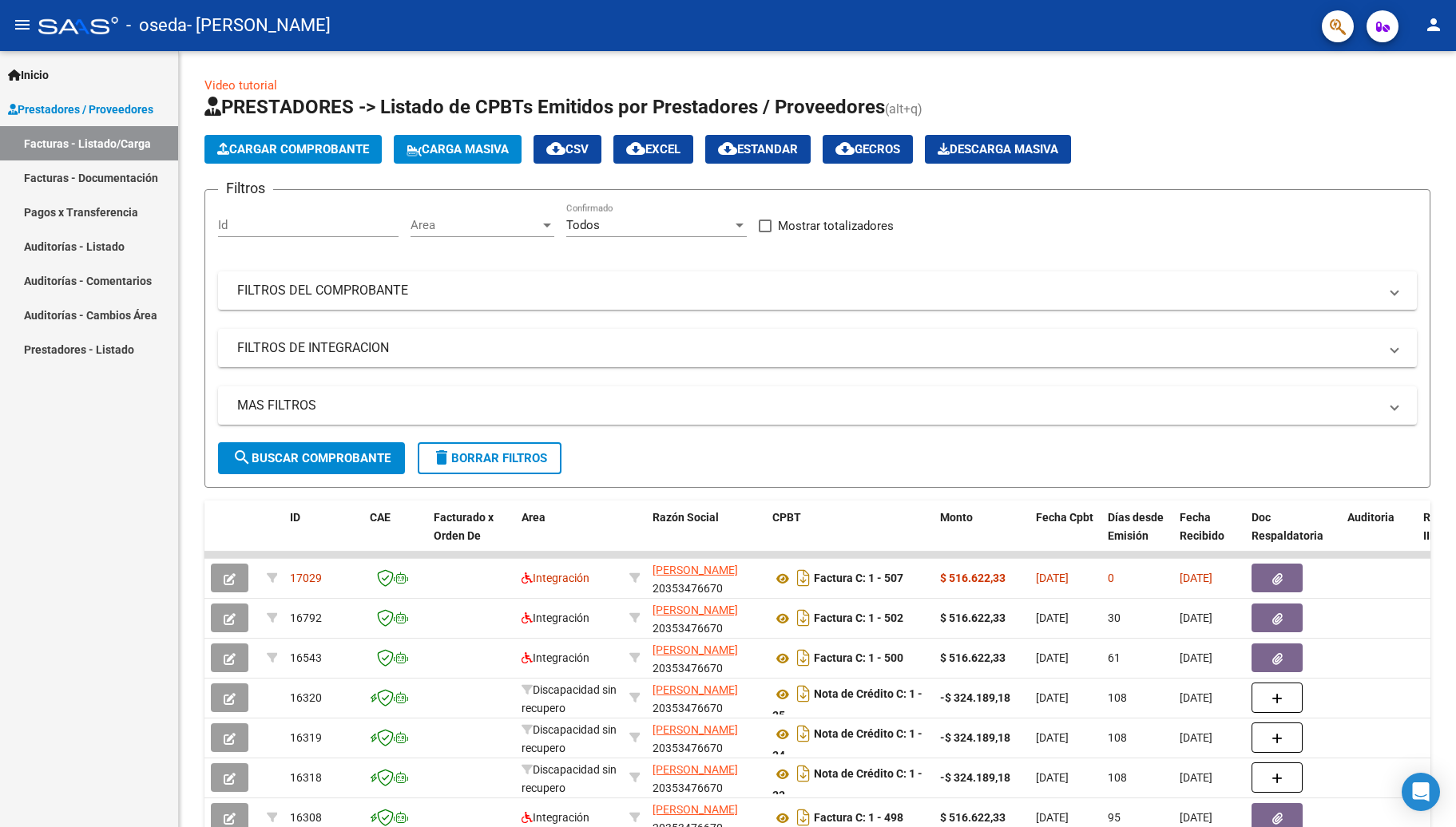
click at [689, 22] on mat-icon "person" at bounding box center [1433, 25] width 19 height 19
click at [689, 110] on button "exit_to_app Salir" at bounding box center [1401, 105] width 98 height 38
